Goal: Book appointment/travel/reservation

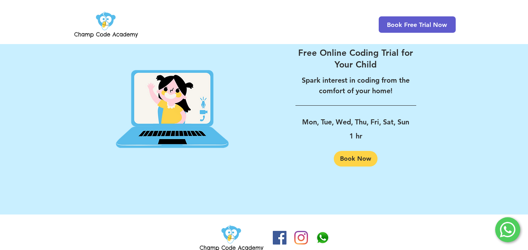
scroll to position [1289, 0]
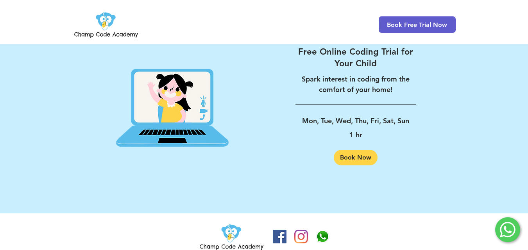
click at [345, 155] on span "Book Now" at bounding box center [355, 158] width 31 height 6
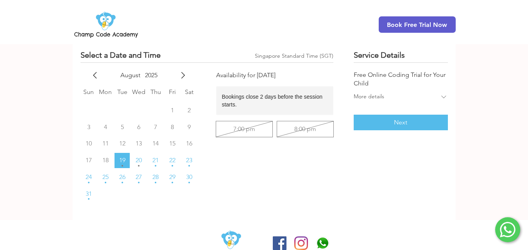
scroll to position [106, 0]
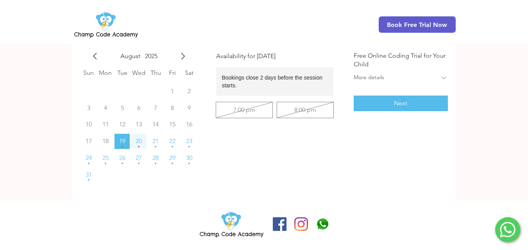
click at [137, 143] on span "20" at bounding box center [138, 141] width 6 height 6
click at [249, 113] on div "7:00 pm 8:00 pm" at bounding box center [274, 110] width 117 height 16
click at [307, 112] on div "7:00 pm 8:00 pm" at bounding box center [274, 110] width 117 height 16
click at [185, 57] on icon "next month" at bounding box center [182, 56] width 9 height 9
click at [105, 96] on icon "Available Spots" at bounding box center [106, 97] width 2 height 2
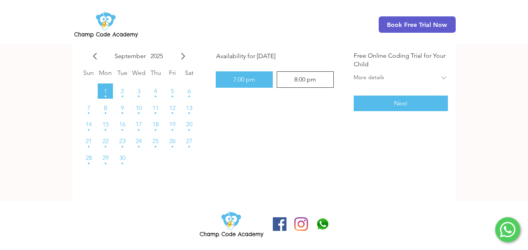
click at [289, 83] on div "8:00 pm" at bounding box center [305, 79] width 50 height 9
radio input "false"
radio input "true"
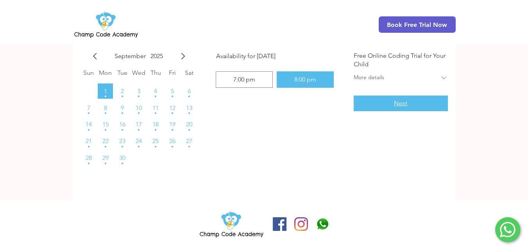
click at [387, 98] on button "Next" at bounding box center [400, 104] width 94 height 16
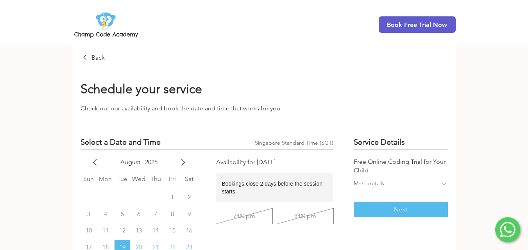
scroll to position [106, 0]
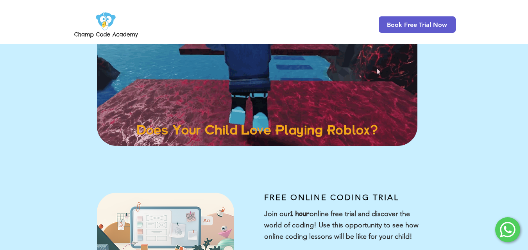
scroll to position [1289, 0]
